Goal: Task Accomplishment & Management: Use online tool/utility

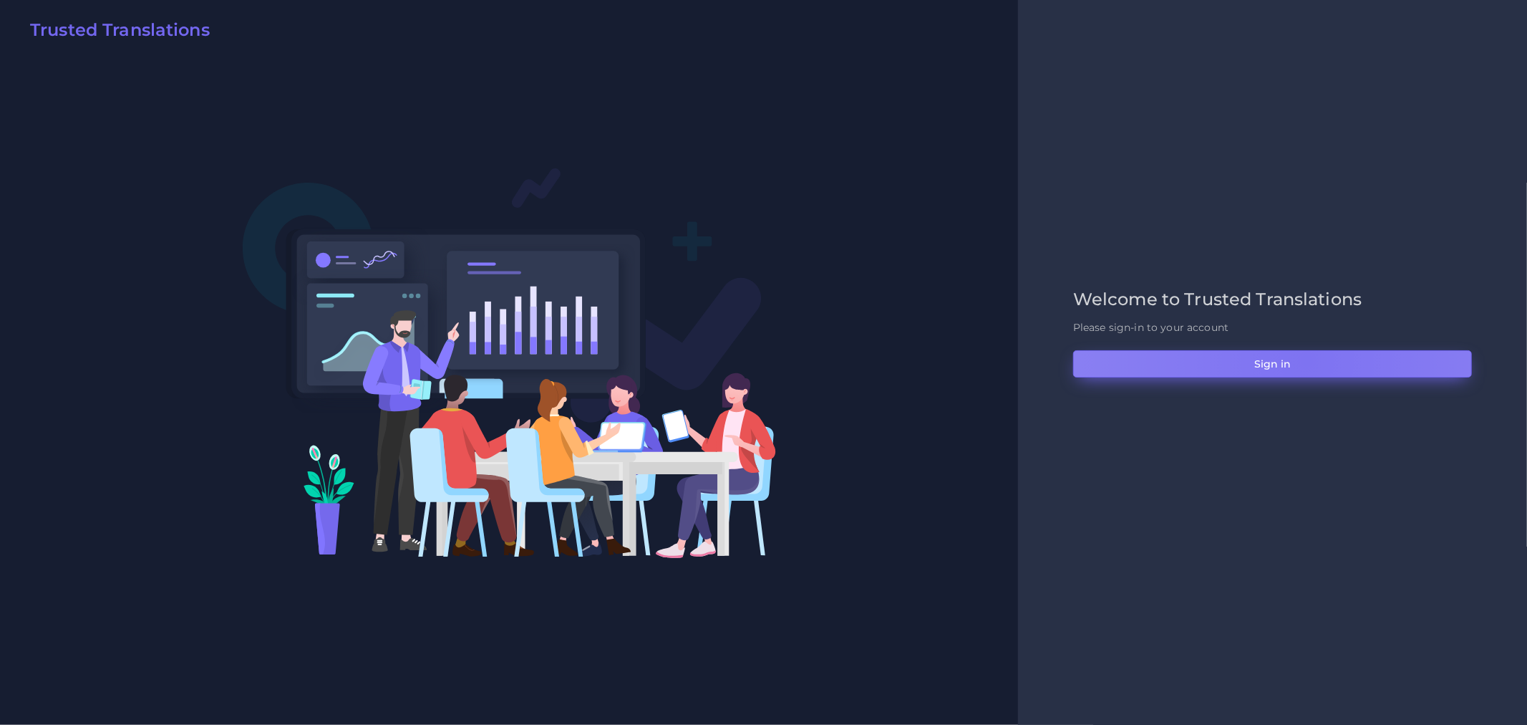
click at [1307, 359] on button "Sign in" at bounding box center [1272, 363] width 399 height 27
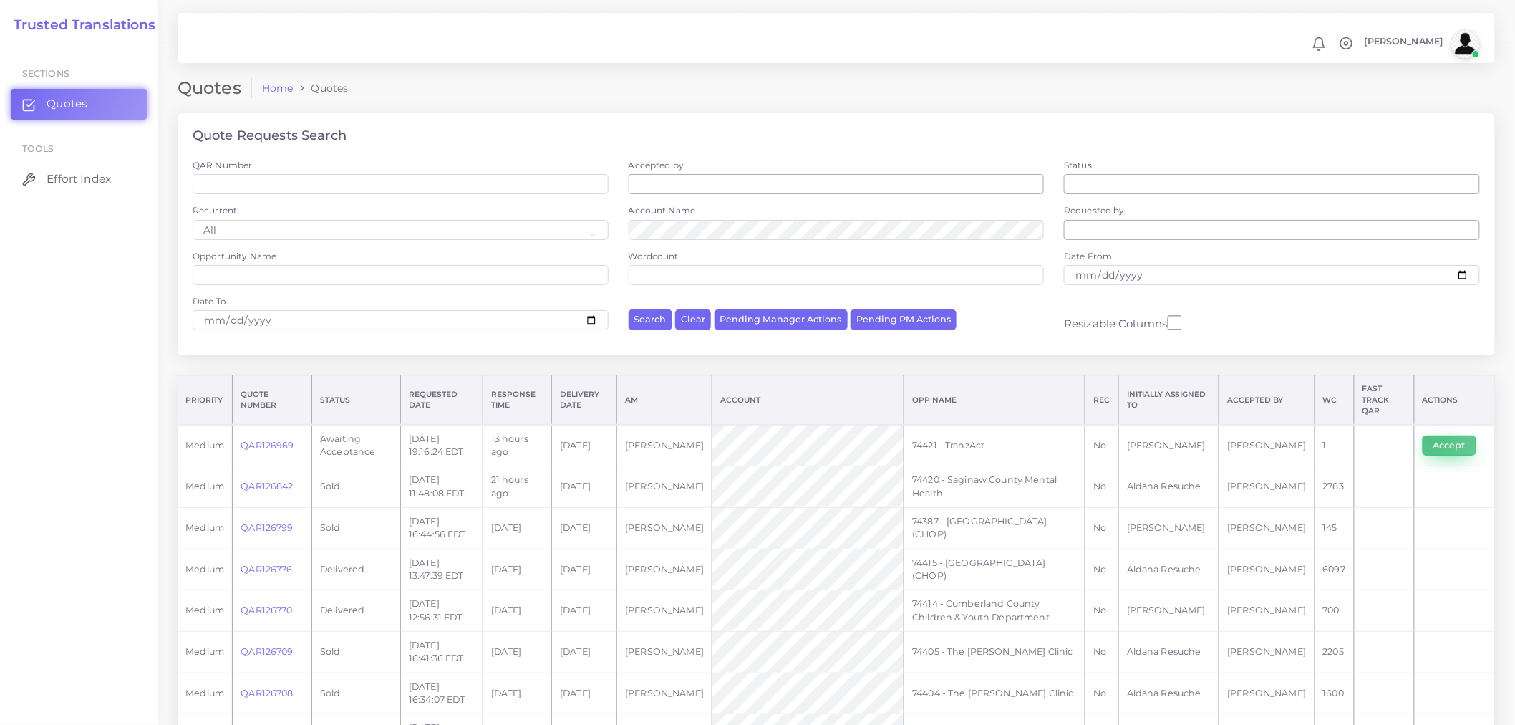
click at [1363, 435] on button "Accept" at bounding box center [1450, 445] width 54 height 20
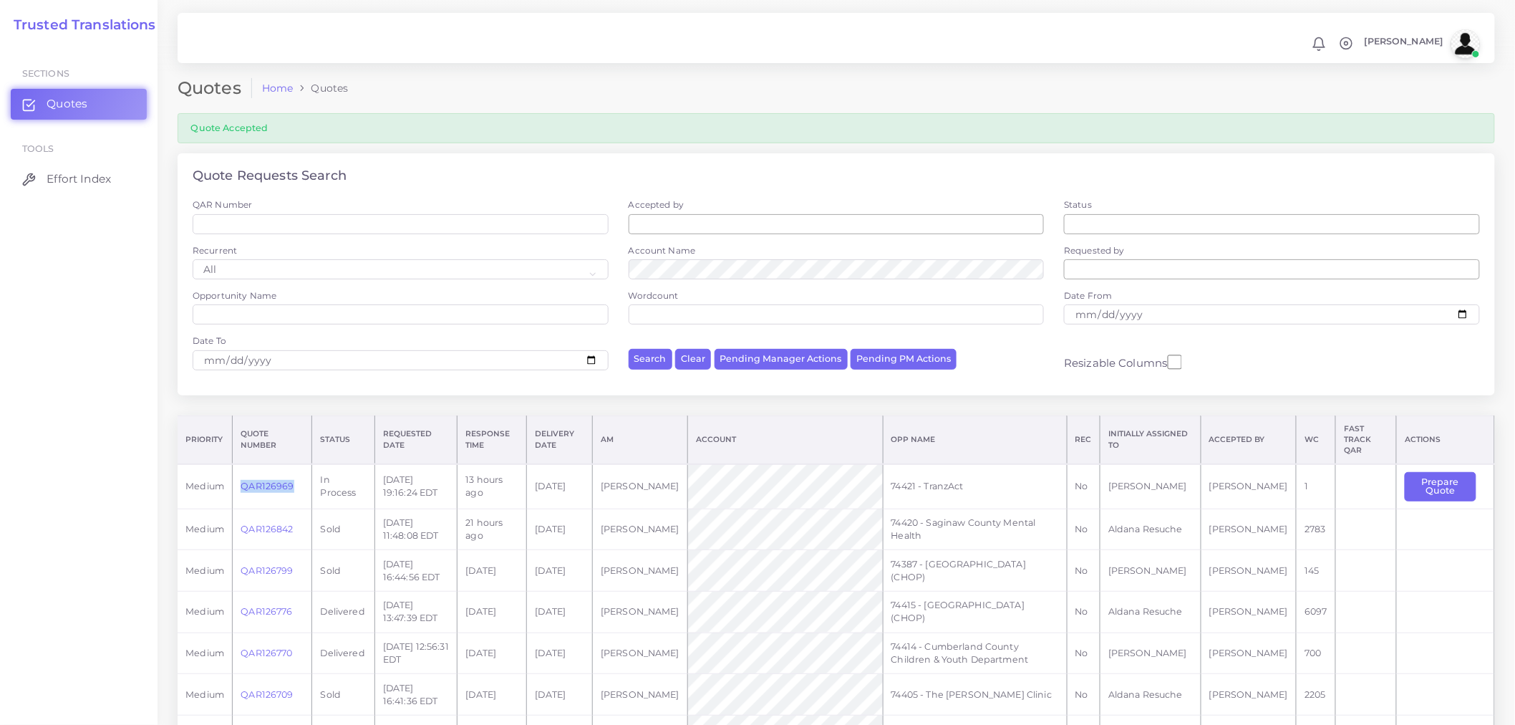
drag, startPoint x: 295, startPoint y: 477, endPoint x: 242, endPoint y: 477, distance: 53.0
click at [242, 477] on td "QAR126969" at bounding box center [272, 486] width 79 height 44
copy link "QAR126969"
click at [1465, 478] on button "Prepare Quote" at bounding box center [1441, 486] width 72 height 29
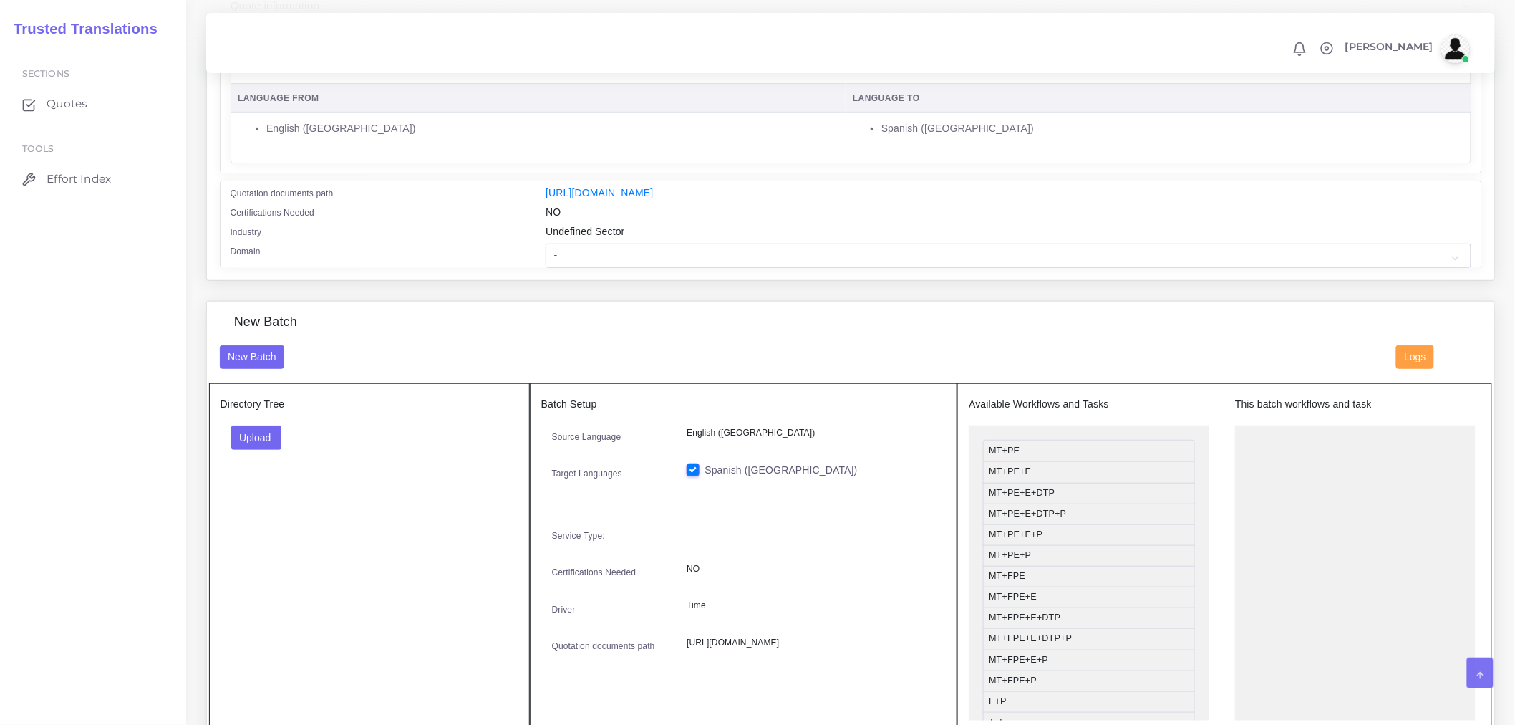
scroll to position [127, 0]
